Goal: Complete application form

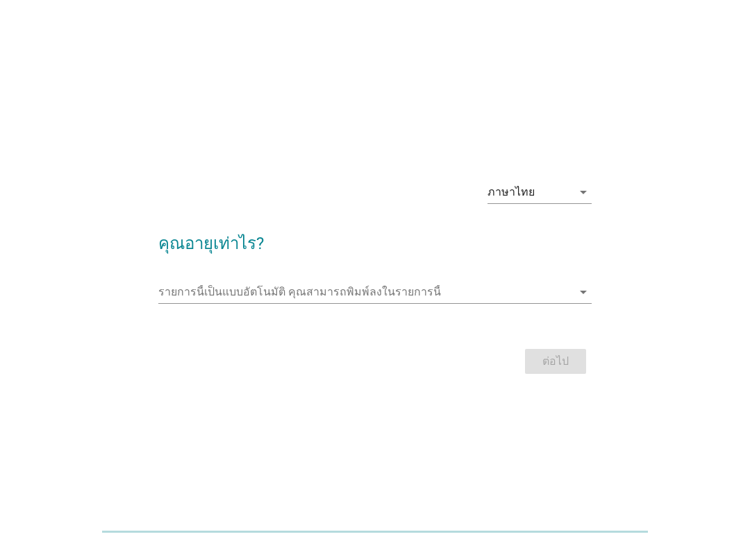
click at [571, 303] on input "รายการนี้เป็นแบบอัตโนมัติ คุณสามารถพิมพ์ลงในรายการนี้" at bounding box center [365, 292] width 414 height 22
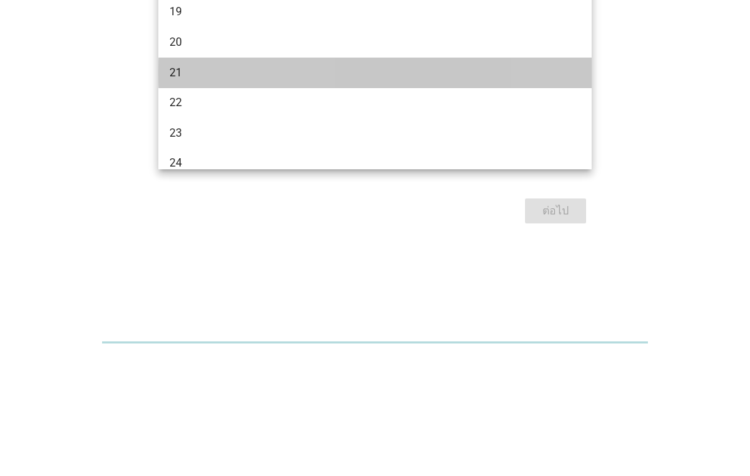
click at [220, 182] on div "21" at bounding box center [357, 190] width 377 height 17
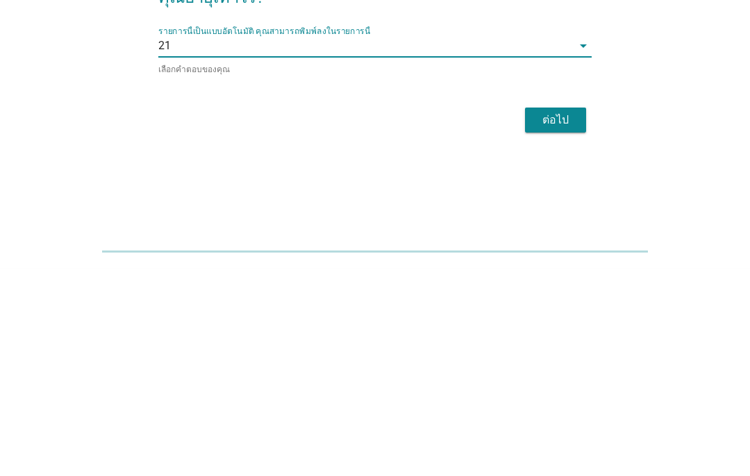
click at [416, 243] on input "รายการนี้เป็นแบบอัตโนมัติ คุณสามารถพิมพ์ลงในรายการนี้" at bounding box center [371, 254] width 401 height 22
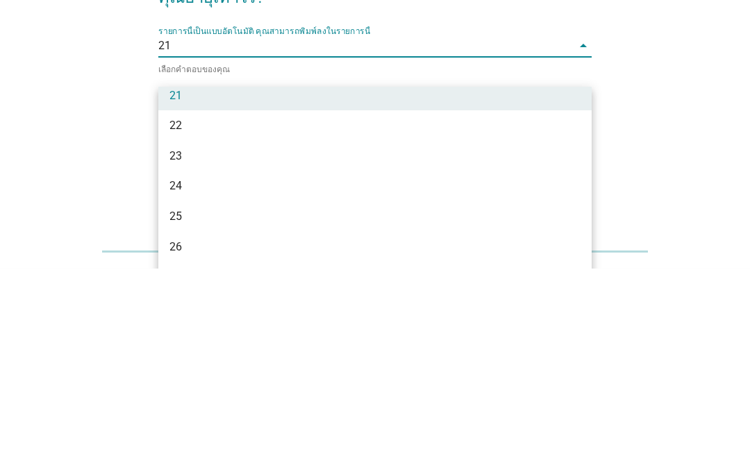
scroll to position [118, 0]
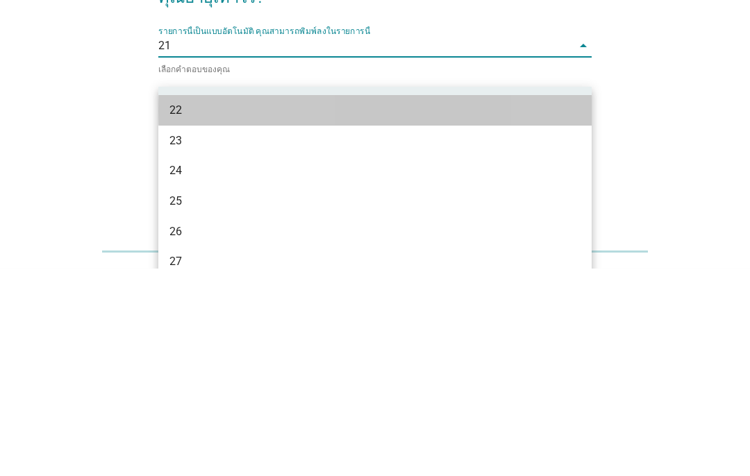
click at [237, 303] on div "22" at bounding box center [374, 318] width 433 height 31
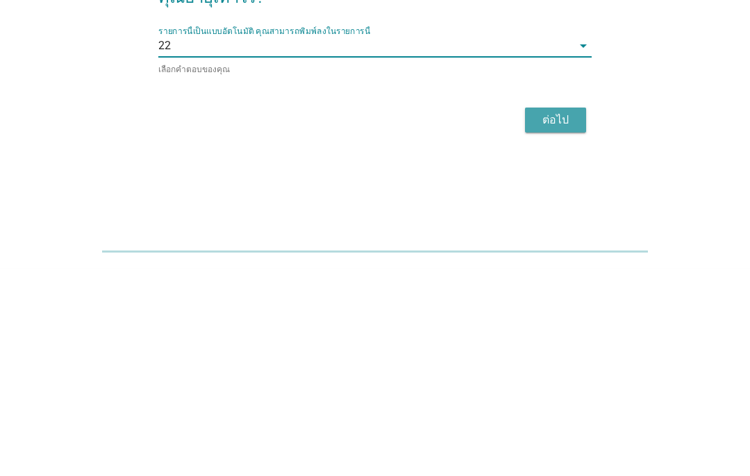
click at [564, 320] on div "ต่อไป" at bounding box center [555, 328] width 39 height 17
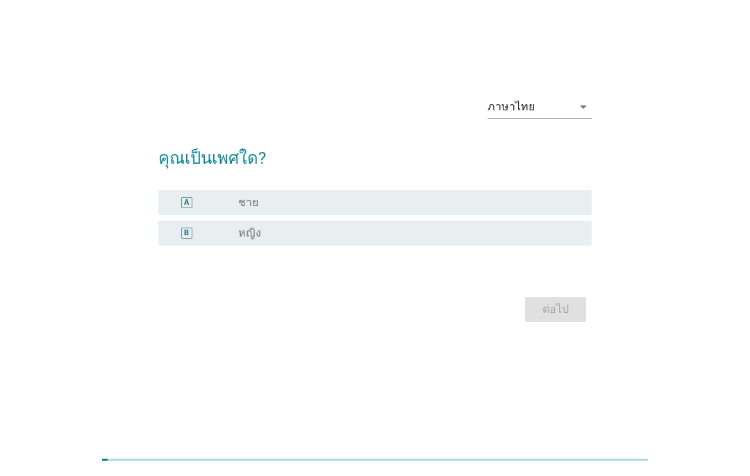
scroll to position [0, 0]
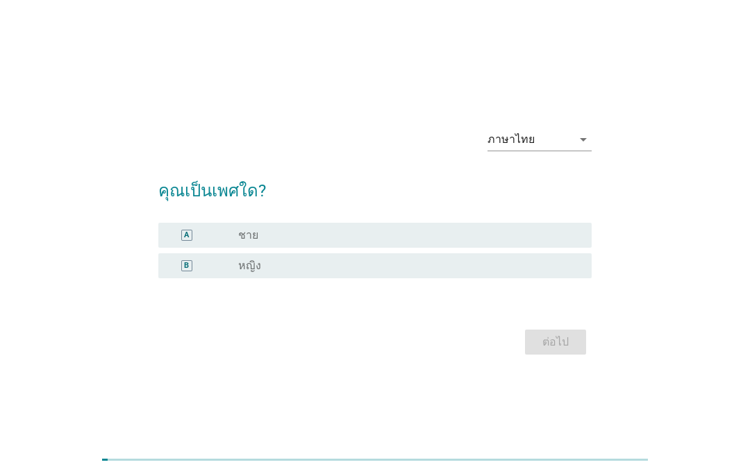
click at [560, 273] on div "radio_button_unchecked หญิง" at bounding box center [403, 266] width 331 height 14
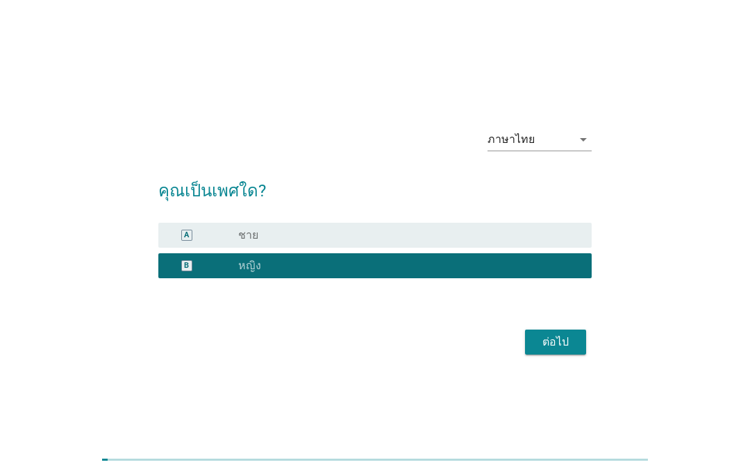
click at [570, 351] on div "ต่อไป" at bounding box center [555, 342] width 39 height 17
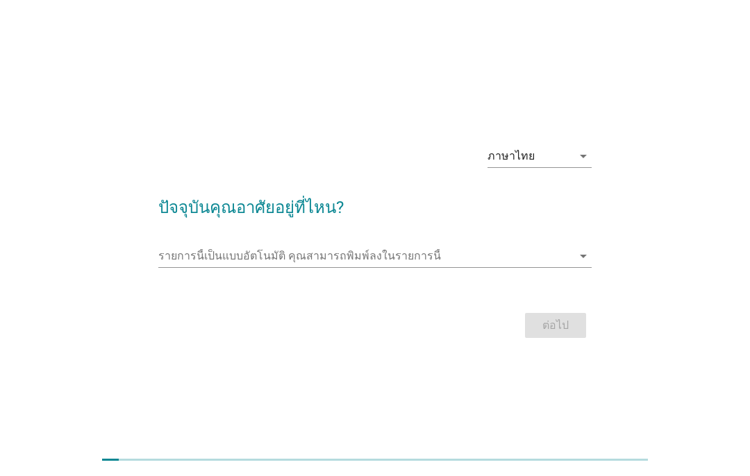
click at [564, 267] on input "รายการนี้เป็นแบบอัตโนมัติ คุณสามารถพิมพ์ลงในรายการนี้" at bounding box center [365, 256] width 414 height 22
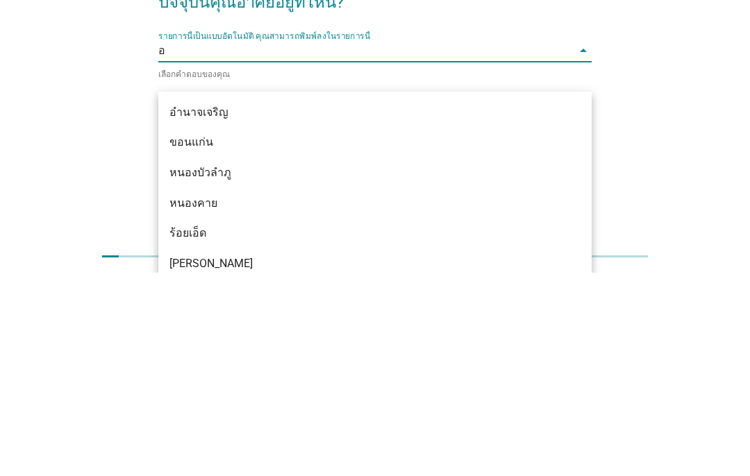
type input "อำ"
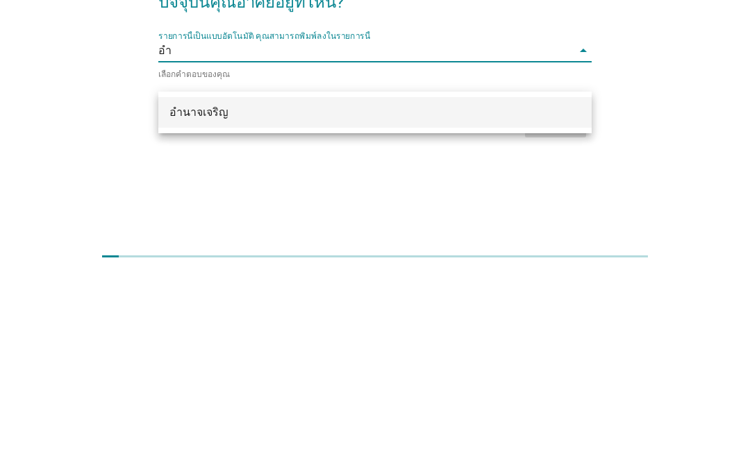
click at [419, 308] on div "อำนาจเจริญ" at bounding box center [357, 316] width 377 height 17
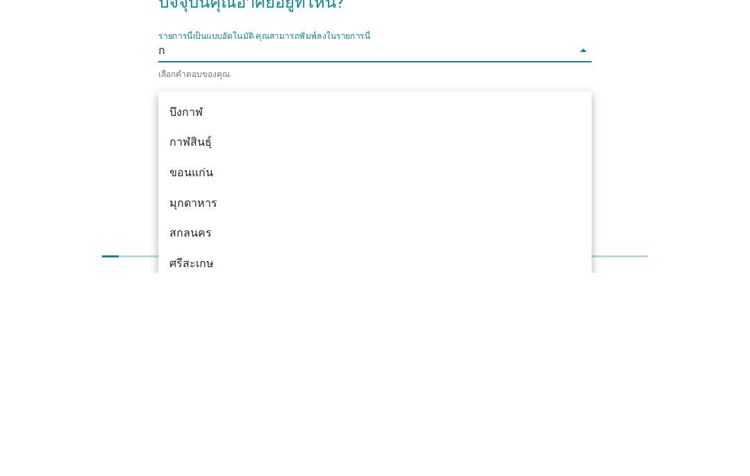
type input "กร"
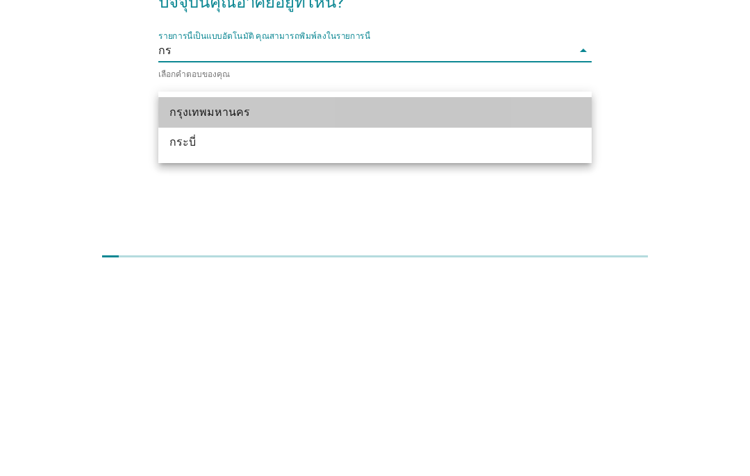
click at [403, 308] on div "กรุงเทพมหานคร" at bounding box center [357, 316] width 377 height 17
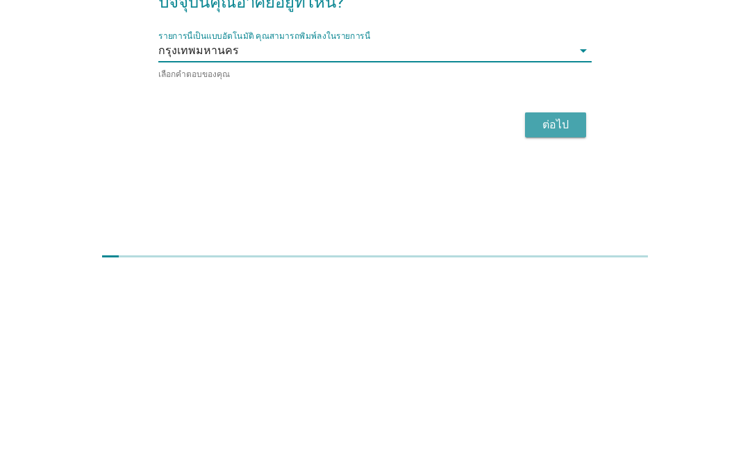
click at [574, 320] on div "ต่อไป" at bounding box center [555, 328] width 39 height 17
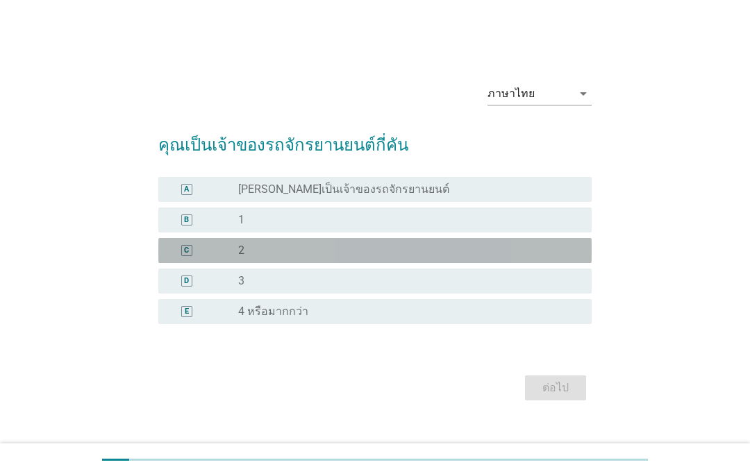
click at [314, 258] on div "radio_button_unchecked 2" at bounding box center [403, 251] width 331 height 14
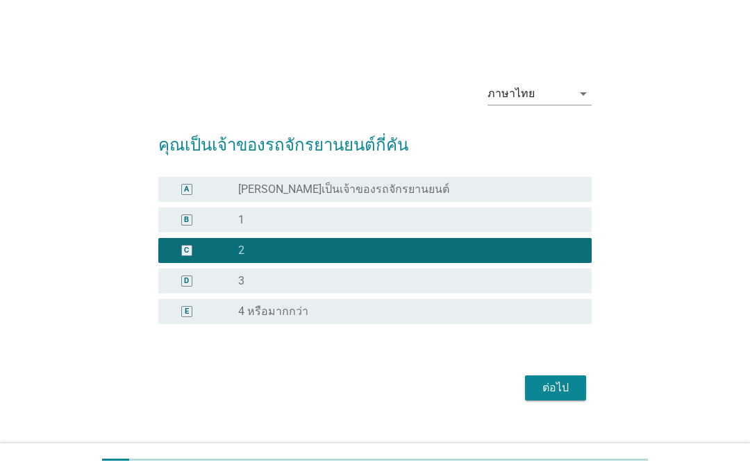
click at [546, 396] on div "ต่อไป" at bounding box center [555, 388] width 39 height 17
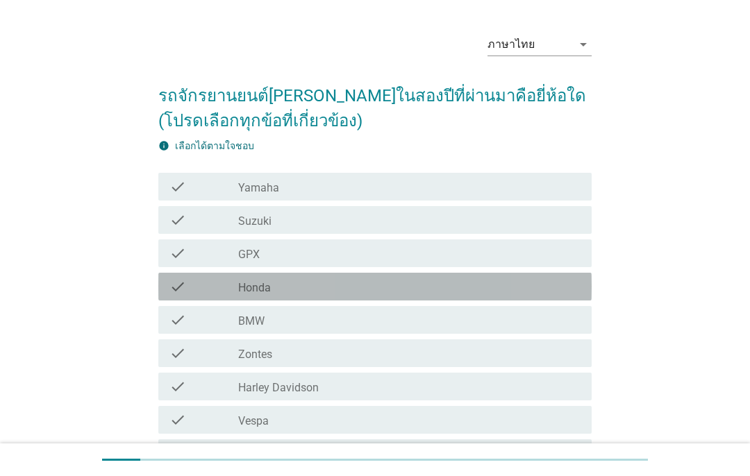
click at [316, 290] on div "check_box_outline_blank Honda" at bounding box center [409, 286] width 342 height 17
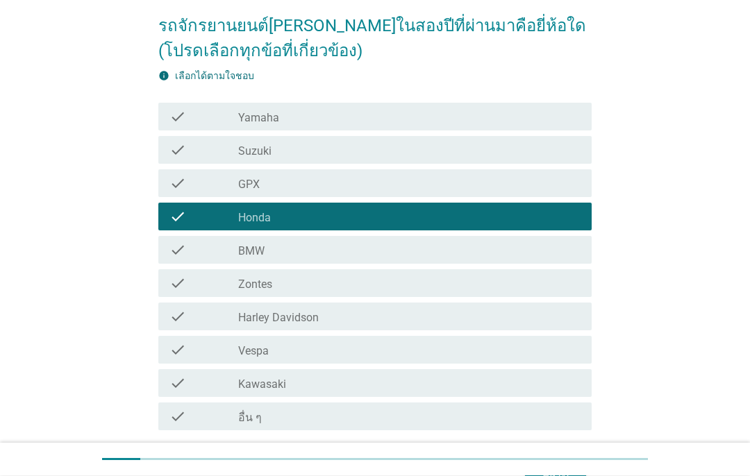
scroll to position [163, 0]
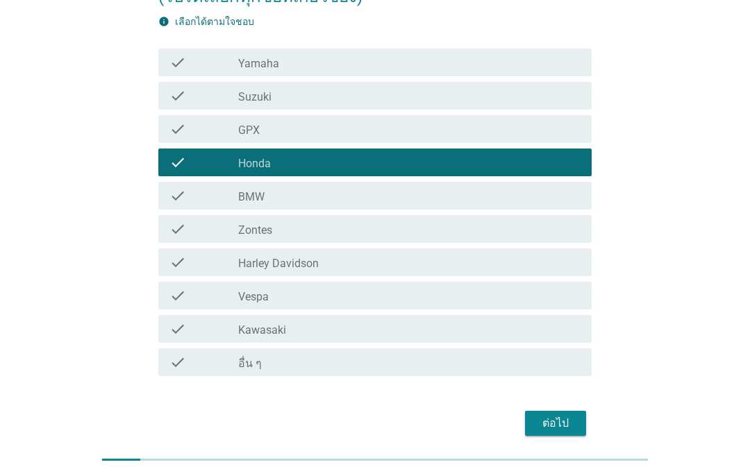
click at [557, 420] on div "ต่อไป" at bounding box center [555, 423] width 39 height 17
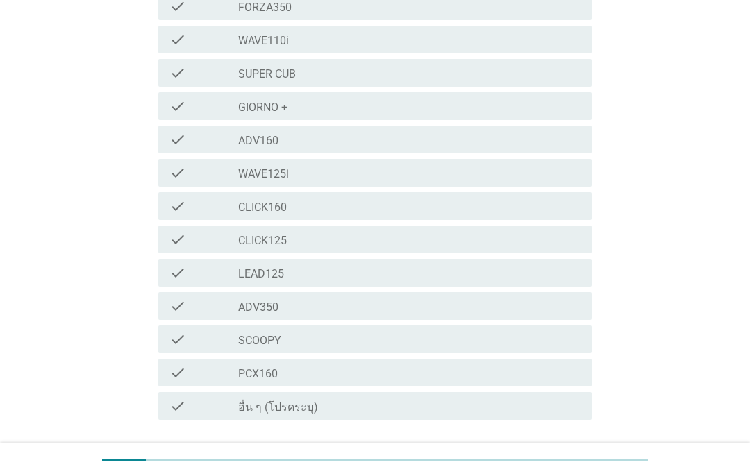
scroll to position [264, 0]
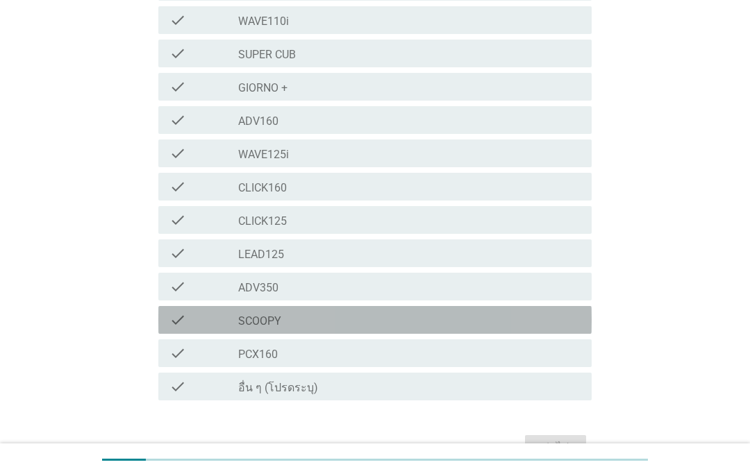
click at [553, 312] on div "check_box_outline_blank SCOOPY" at bounding box center [409, 320] width 342 height 17
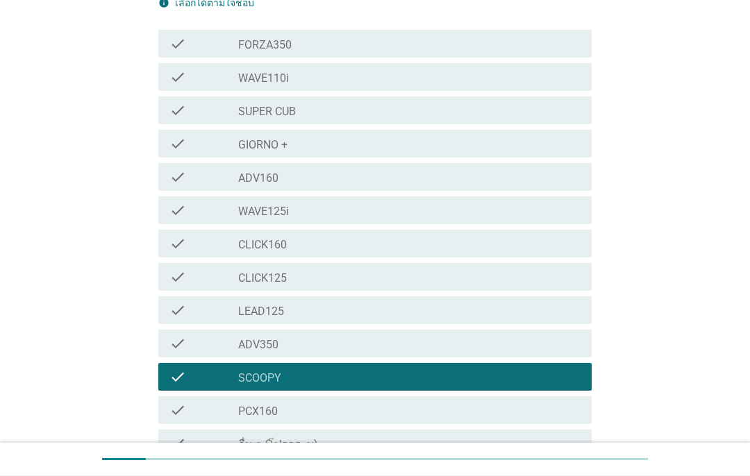
scroll to position [207, 0]
